Goal: Information Seeking & Learning: Learn about a topic

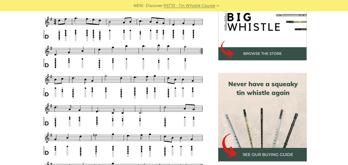
scroll to position [166, 0]
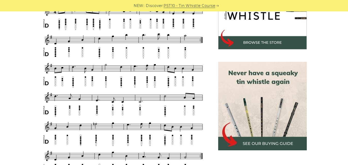
scroll to position [186, 0]
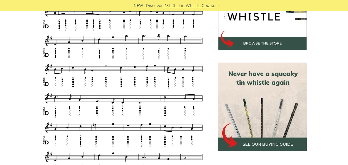
click at [13, 63] on div "Sheet music notes and tab to play [PERSON_NAME] Farewell on a tin whistle ([PER…" at bounding box center [174, 167] width 348 height 410
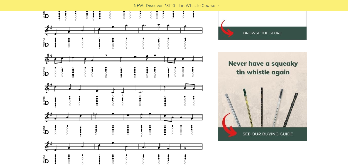
scroll to position [207, 0]
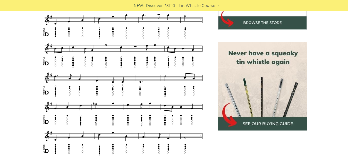
click at [12, 65] on div "Sheet music notes and tab to play [PERSON_NAME] Farewell on a tin whistle ([PER…" at bounding box center [174, 146] width 348 height 410
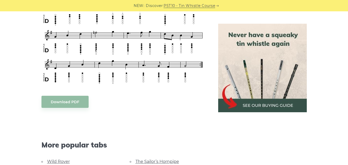
scroll to position [269, 0]
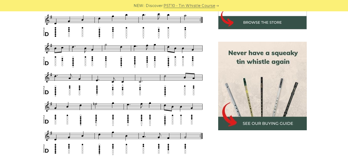
scroll to position [206, 0]
